Goal: Task Accomplishment & Management: Use online tool/utility

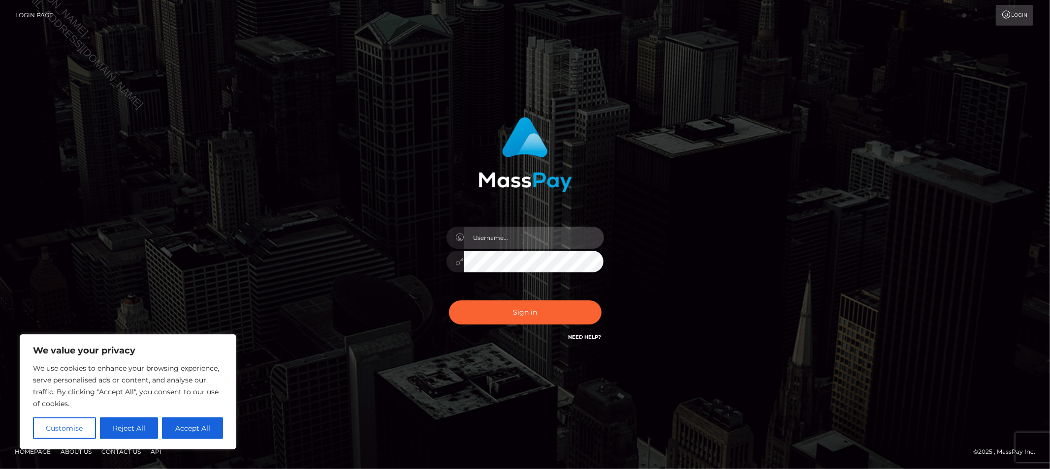
click at [563, 233] on input "text" at bounding box center [534, 238] width 140 height 22
type input "Allyssa"
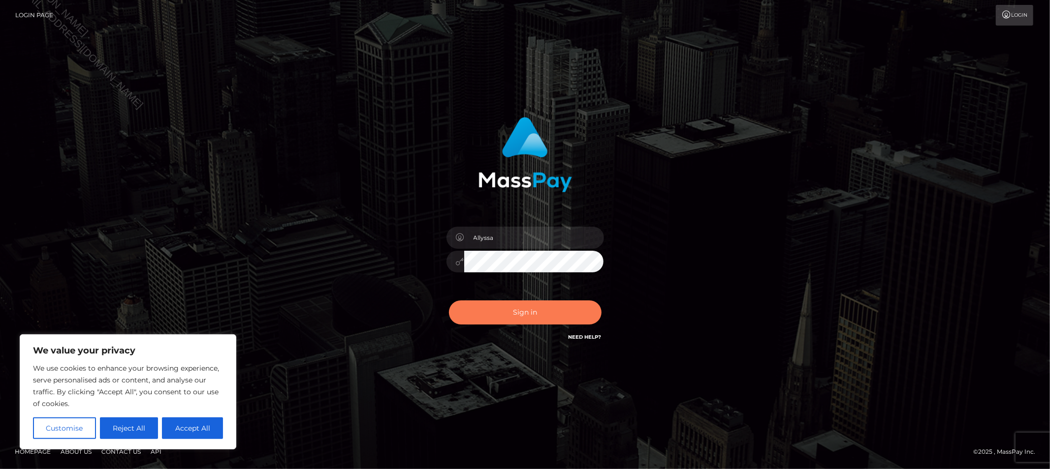
click at [495, 315] on button "Sign in" at bounding box center [525, 313] width 153 height 24
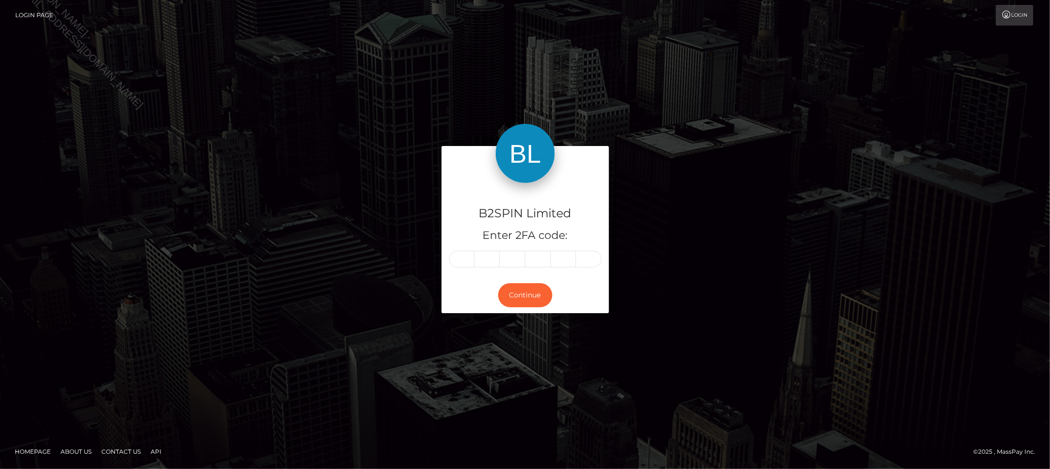
click at [464, 249] on div "B2SPIN Limited Enter 2FA code:" at bounding box center [524, 230] width 167 height 94
click at [459, 268] on div "B2SPIN Limited Enter 2FA code:" at bounding box center [524, 230] width 167 height 94
click at [458, 264] on input "text" at bounding box center [462, 259] width 26 height 17
type input "6"
type input "3"
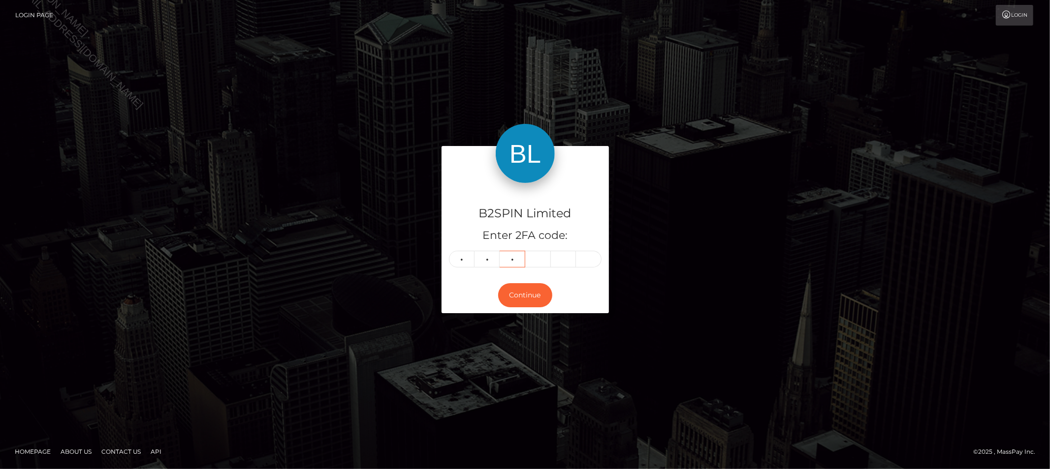
type input "1"
type input "4"
type input "9"
type input "5"
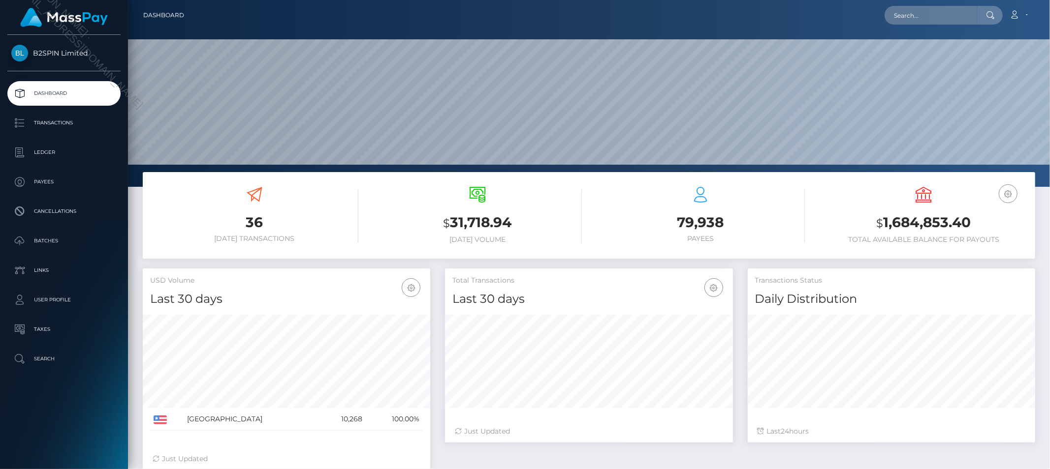
scroll to position [174, 287]
click at [917, 19] on input "text" at bounding box center [930, 15] width 93 height 19
paste input "1ff4493c-3b6b-41ef-bee9-f9b330308afa"
click at [972, 11] on input "1ff4493c-3b6b-41ef-bee9-f9b330308afa" at bounding box center [930, 15] width 93 height 19
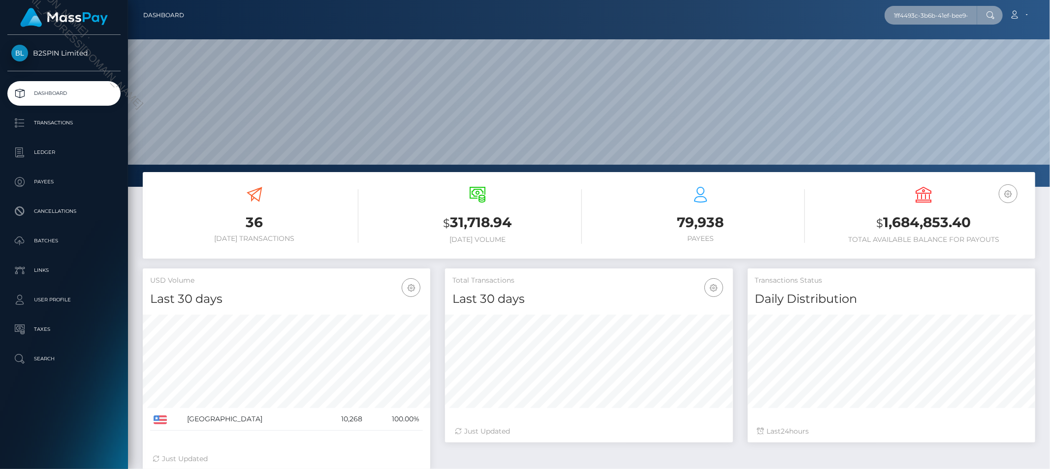
click at [972, 11] on input "1ff4493c-3b6b-41ef-bee9-f9b330308afa" at bounding box center [930, 15] width 93 height 19
paste input "3474369"
click at [922, 18] on input "3474369" at bounding box center [930, 15] width 93 height 19
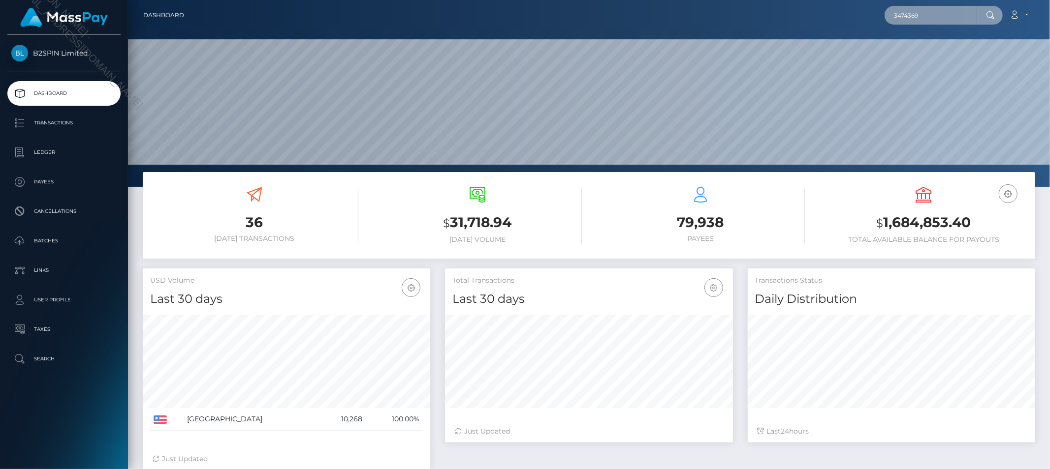
paste input "2102630832"
type input "2102630832"
click at [924, 47] on link "MARTHA GARCIA" at bounding box center [923, 51] width 79 height 18
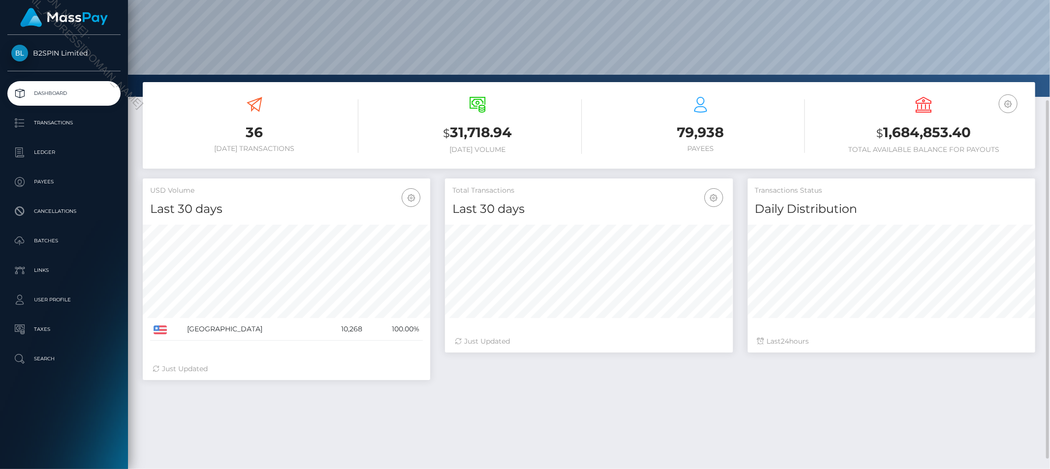
scroll to position [146, 0]
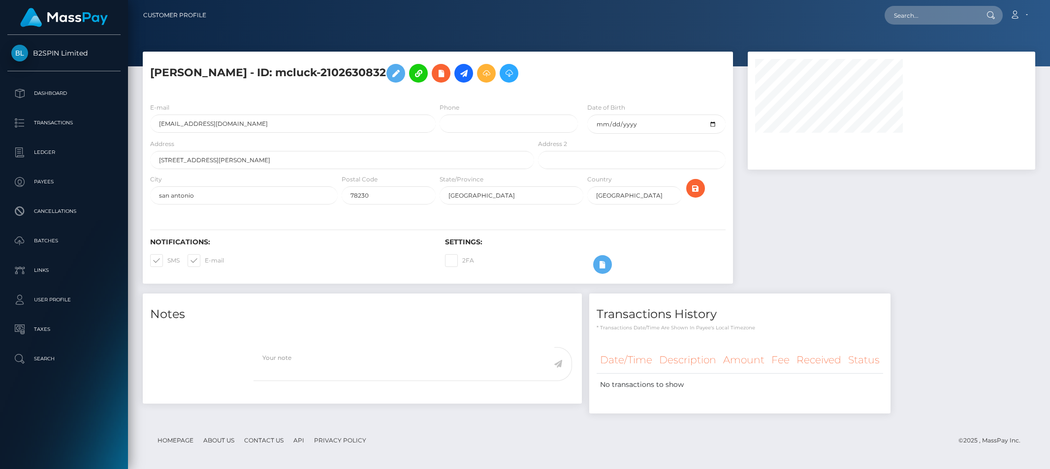
select select
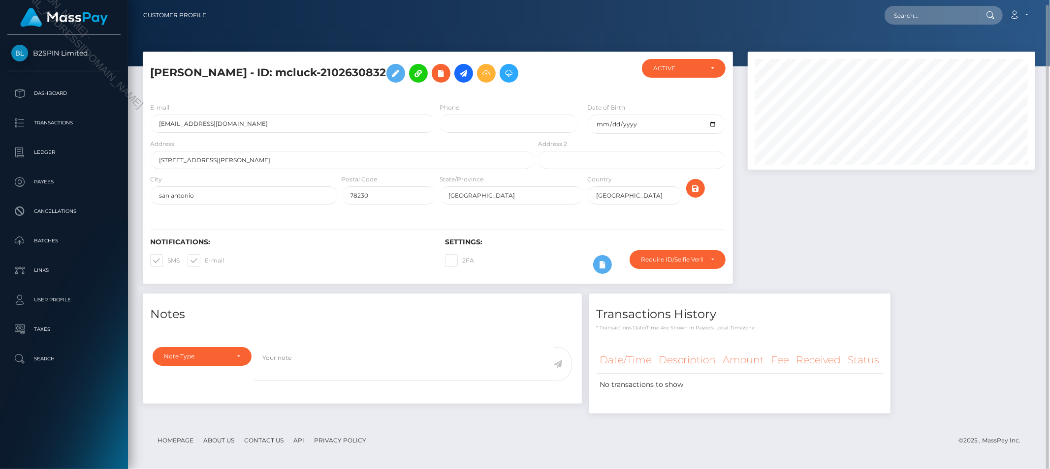
scroll to position [2, 0]
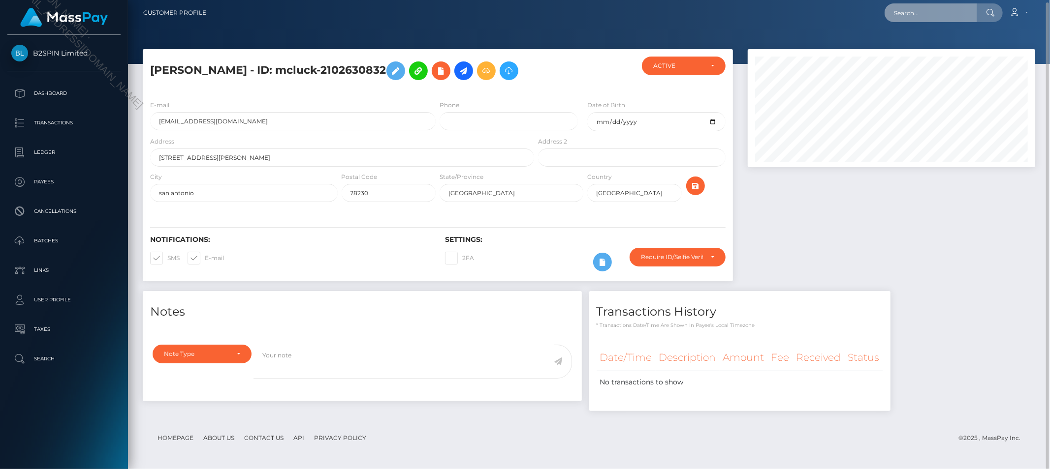
click at [921, 13] on input "text" at bounding box center [930, 12] width 93 height 19
paste input "marthagarcia840@gmail.com"
type input "marthagarcia840@gmail.com"
click at [919, 44] on link "MARTHA GARCIA" at bounding box center [923, 48] width 79 height 18
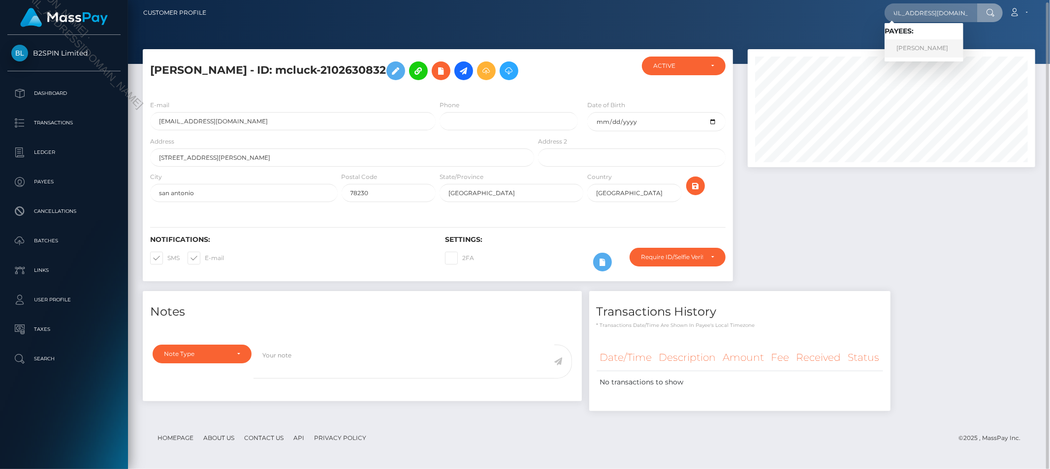
scroll to position [0, 0]
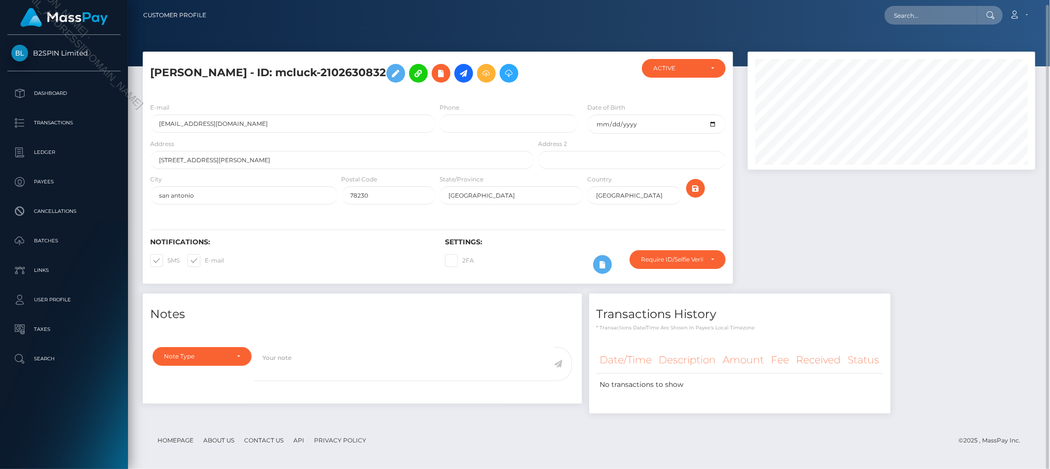
scroll to position [118, 287]
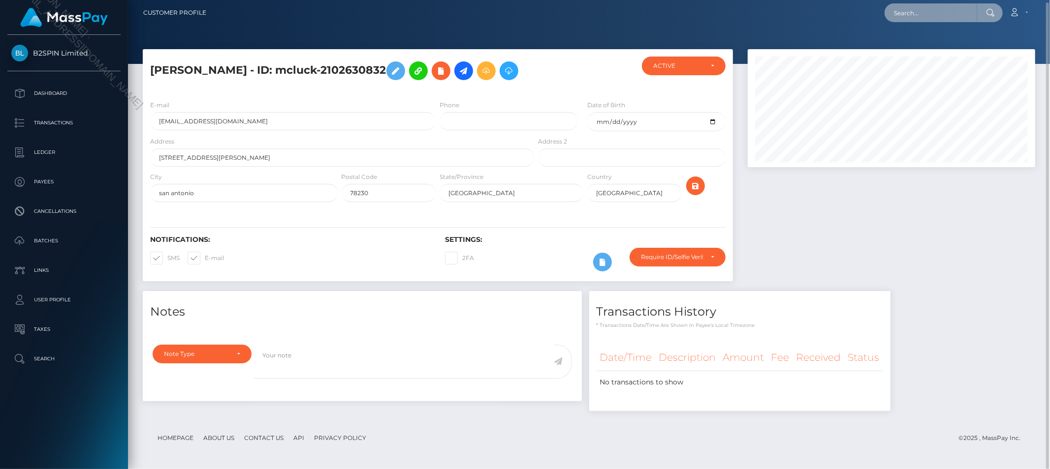
click at [931, 18] on input "text" at bounding box center [930, 12] width 93 height 19
paste input "martha garcia"
type input "martha garcia"
click at [927, 45] on link "MARTHA GARCIA" at bounding box center [923, 48] width 79 height 18
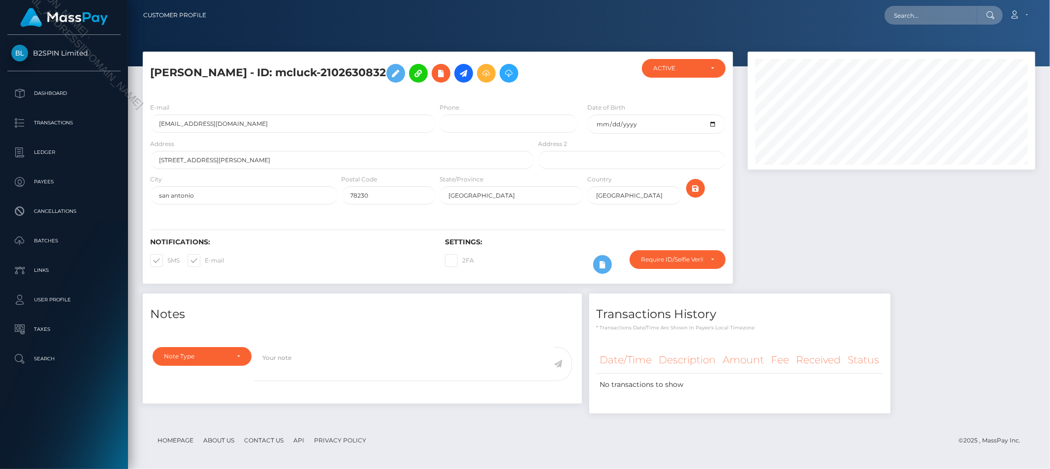
scroll to position [118, 287]
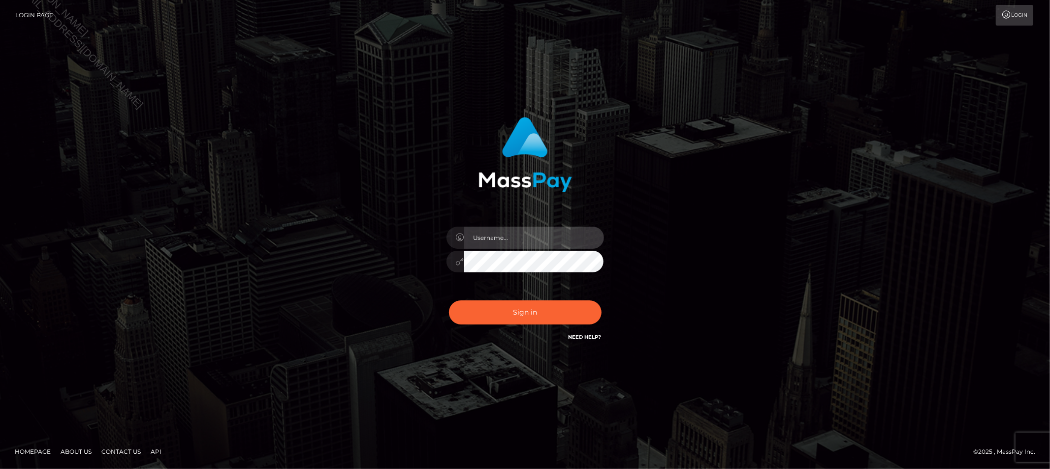
click at [506, 240] on input "text" at bounding box center [534, 238] width 140 height 22
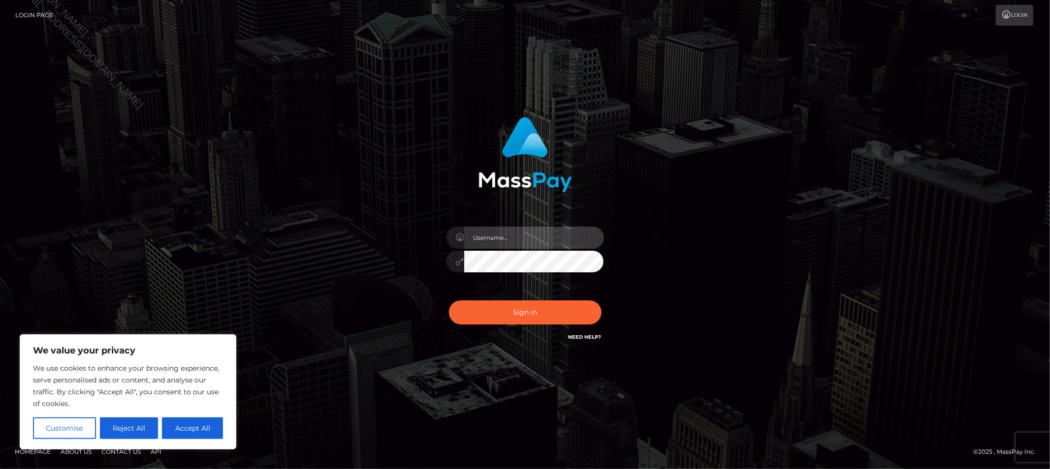
type input "Allyssa"
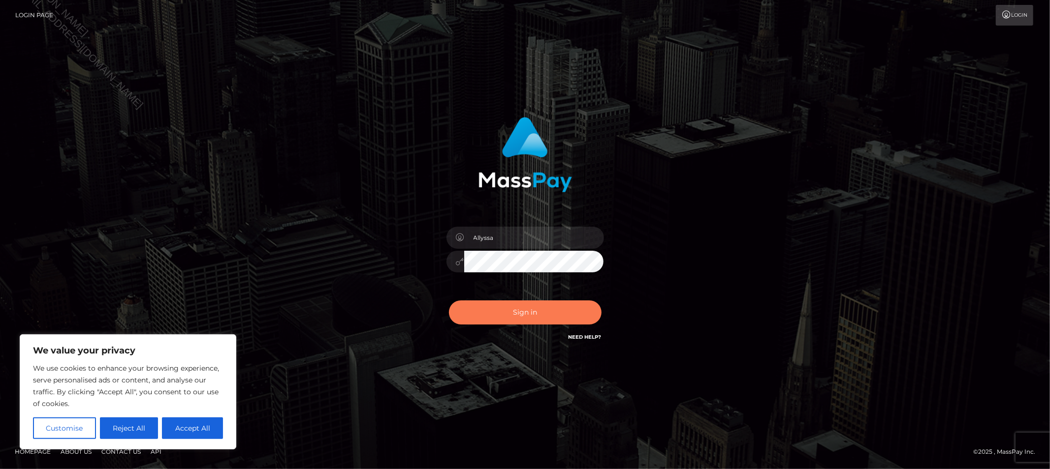
click at [507, 320] on button "Sign in" at bounding box center [525, 313] width 153 height 24
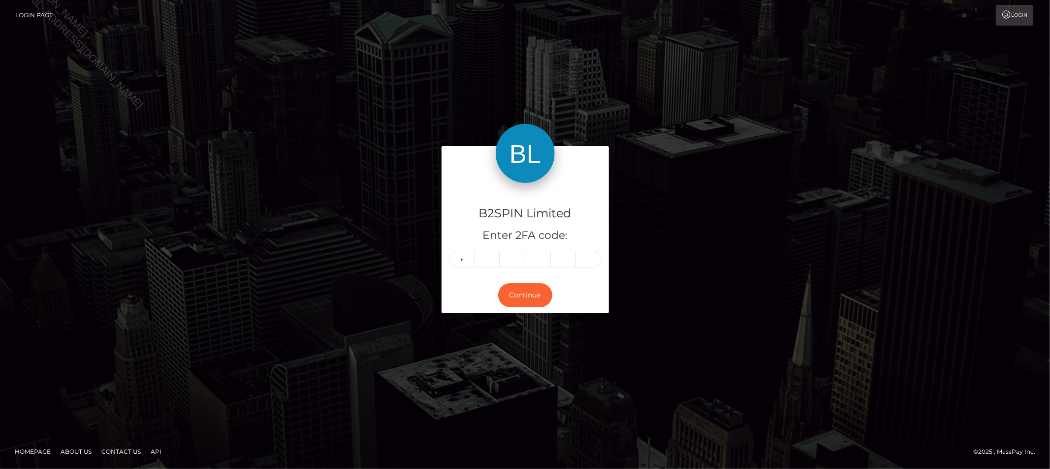
type input "0"
type input "4"
type input "1"
type input "5"
type input "7"
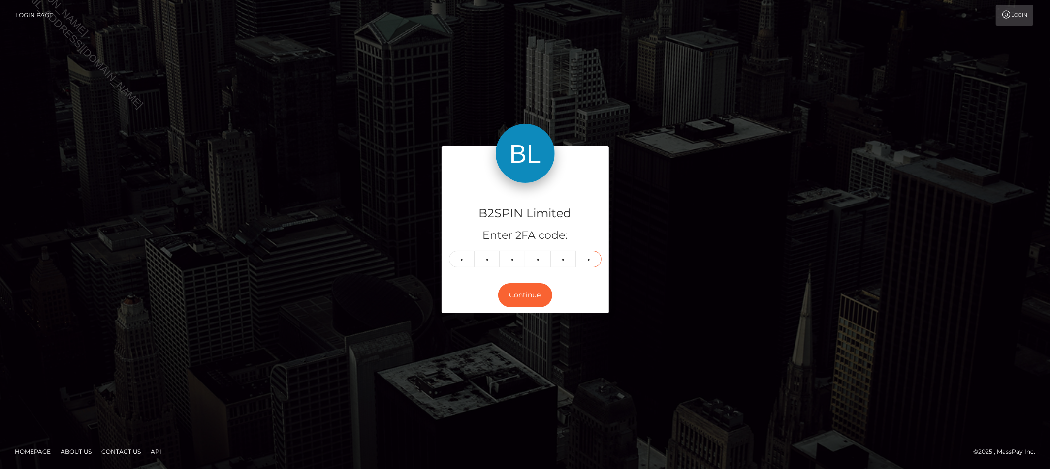
type input "8"
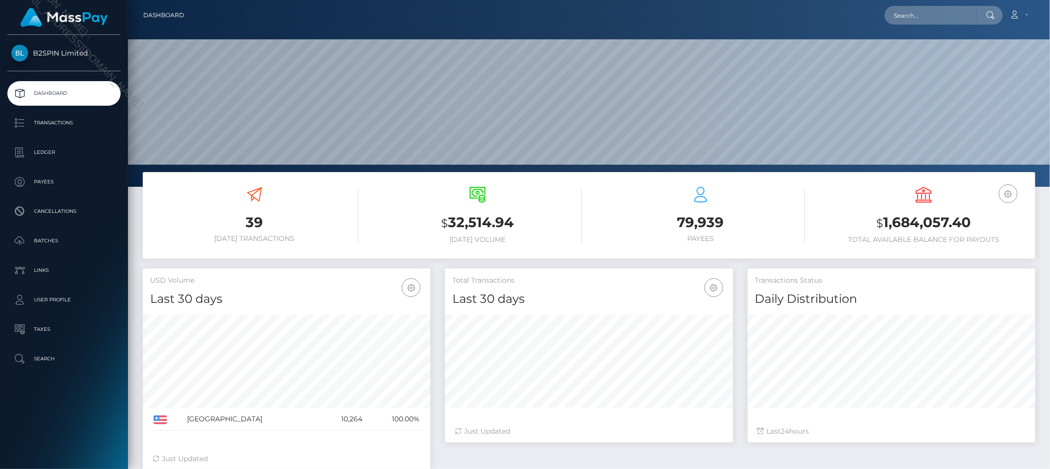
scroll to position [174, 287]
click at [96, 121] on p "Transactions" at bounding box center [63, 123] width 105 height 15
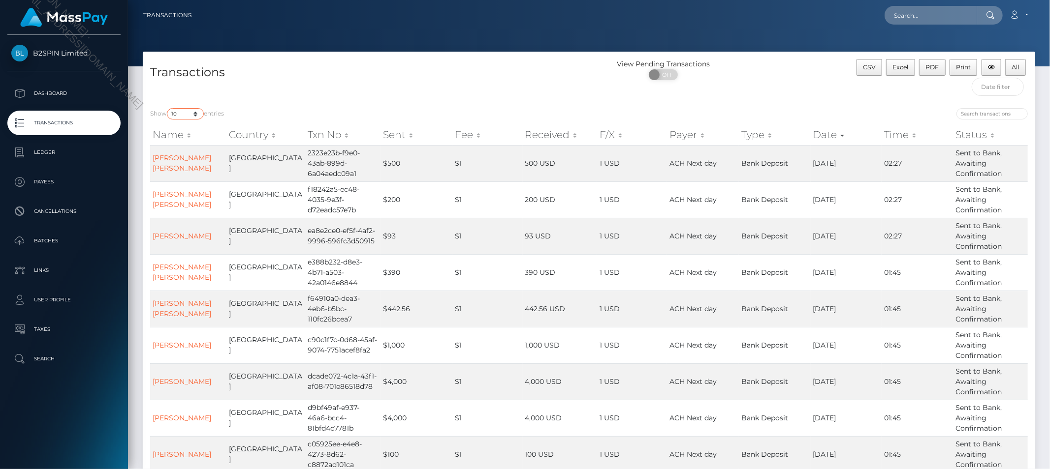
click at [180, 115] on select "10 25 50 100 250 500 1,000 3,500" at bounding box center [185, 113] width 37 height 11
select select "3500"
click at [168, 108] on select "10 25 50 100 250 500 1,000 3,500" at bounding box center [185, 113] width 37 height 11
click at [667, 75] on span "OFF" at bounding box center [666, 74] width 25 height 11
checkbox input "true"
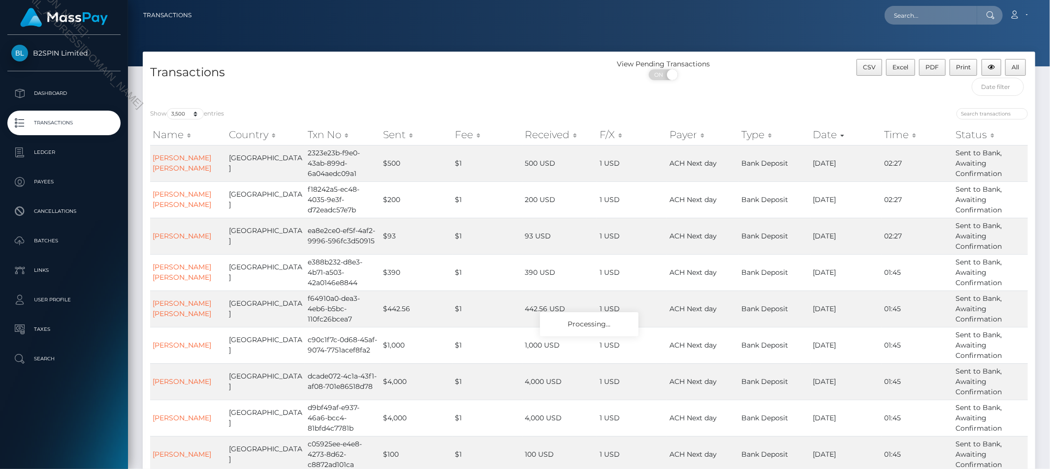
click at [524, 23] on div "Loading... Loading... Account Edit Profile Logout" at bounding box center [616, 15] width 835 height 21
drag, startPoint x: 991, startPoint y: 81, endPoint x: 997, endPoint y: 96, distance: 16.5
click at [991, 81] on input "text" at bounding box center [997, 87] width 52 height 18
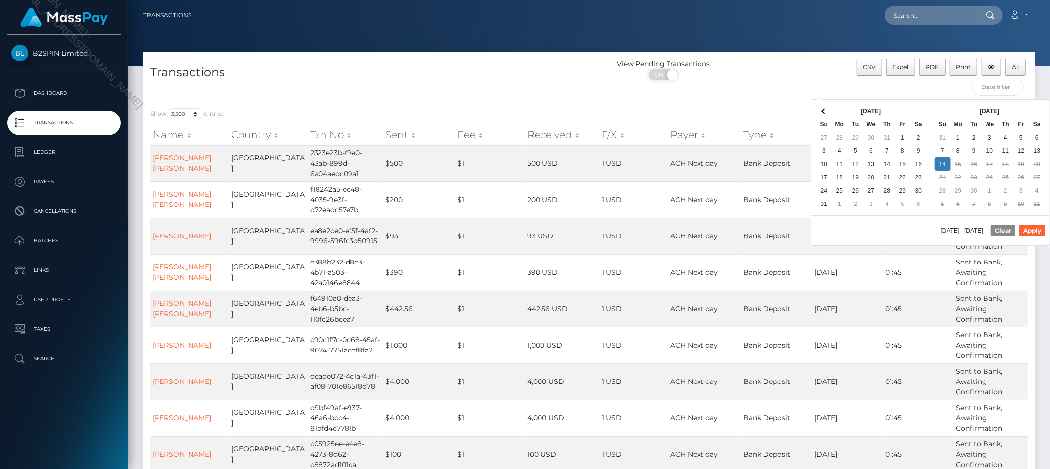
click at [892, 232] on div "09/14/2025 - 09/14/2025 Clear Apply" at bounding box center [930, 231] width 238 height 30
click at [1037, 228] on button "Apply" at bounding box center [1032, 231] width 26 height 12
type input "08/31/2025 - 09/14/2025"
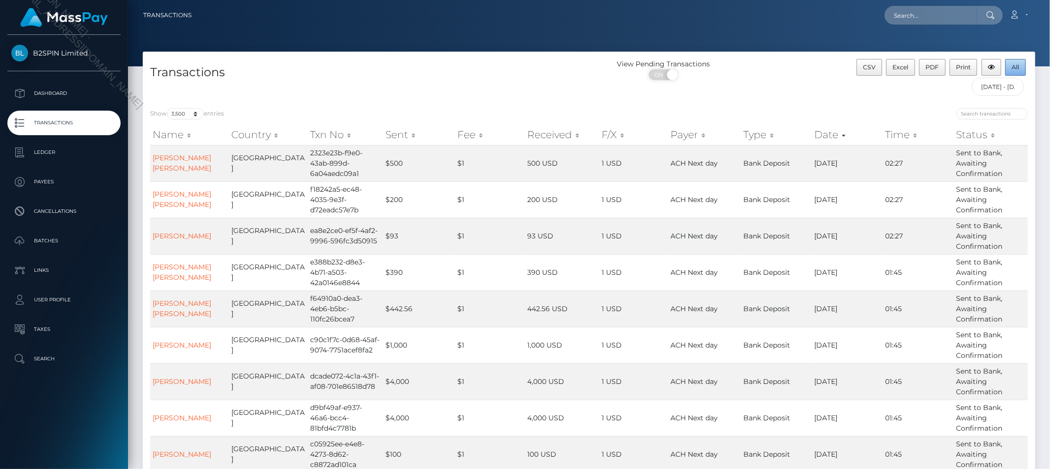
click at [1012, 70] on span "All" at bounding box center [1015, 66] width 7 height 7
